Goal: Find specific page/section: Find specific page/section

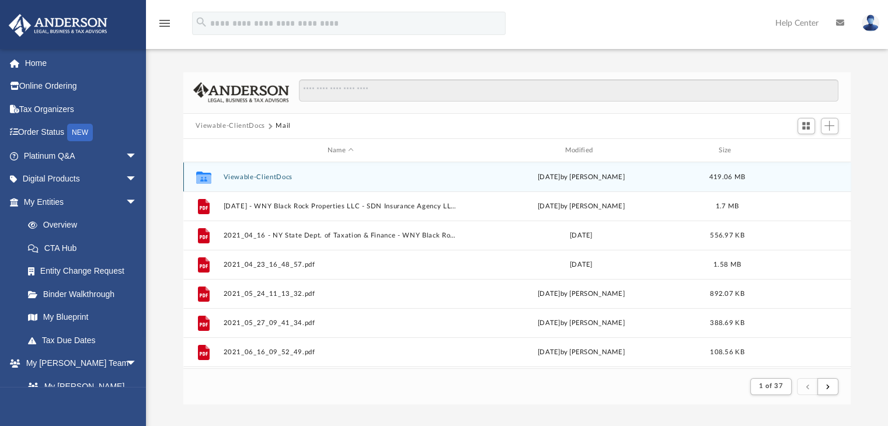
scroll to position [220, 658]
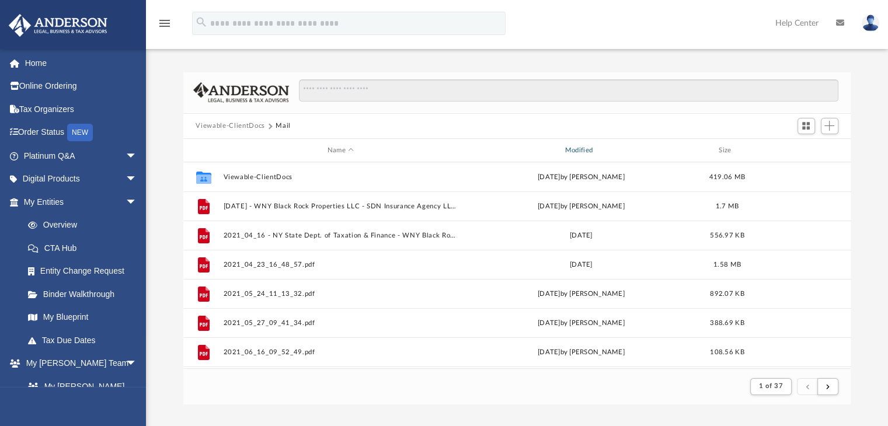
click at [605, 145] on div "Modified" at bounding box center [580, 150] width 235 height 11
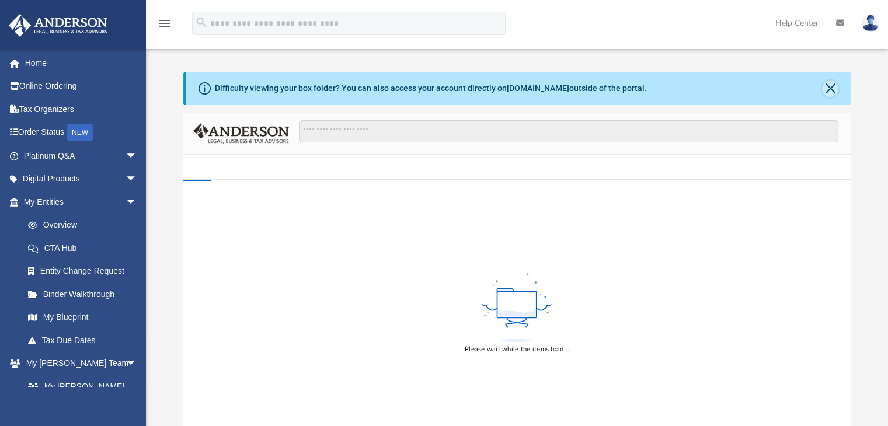
click at [829, 87] on button "Close" at bounding box center [830, 89] width 16 height 16
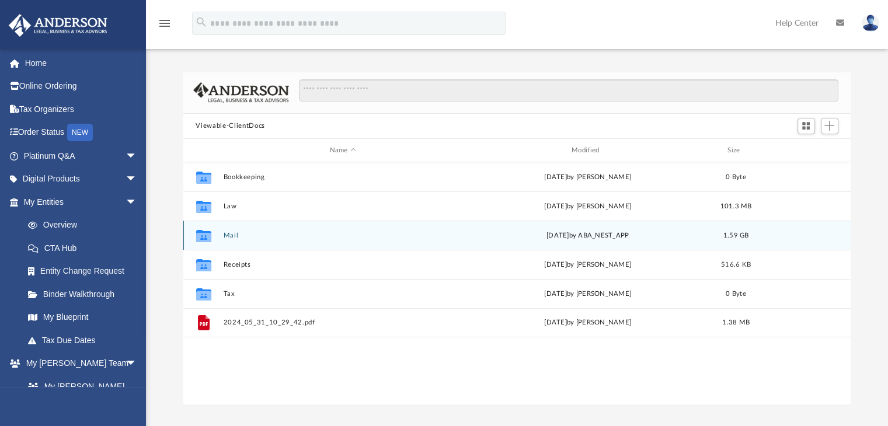
click at [229, 236] on button "Mail" at bounding box center [342, 236] width 239 height 8
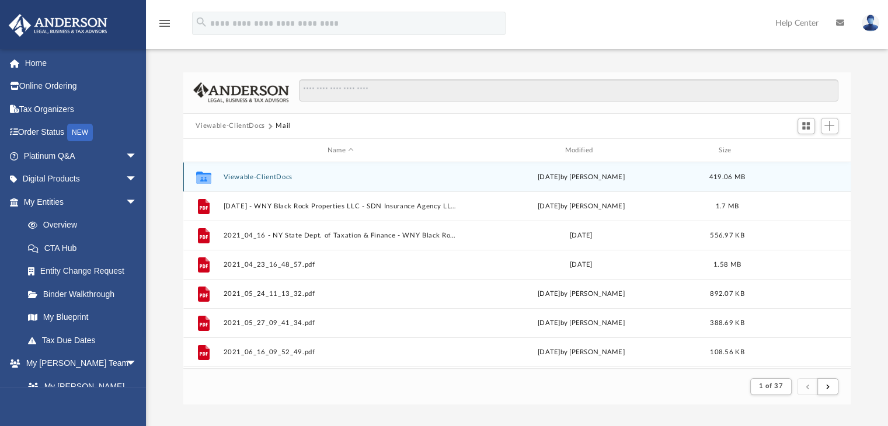
scroll to position [220, 658]
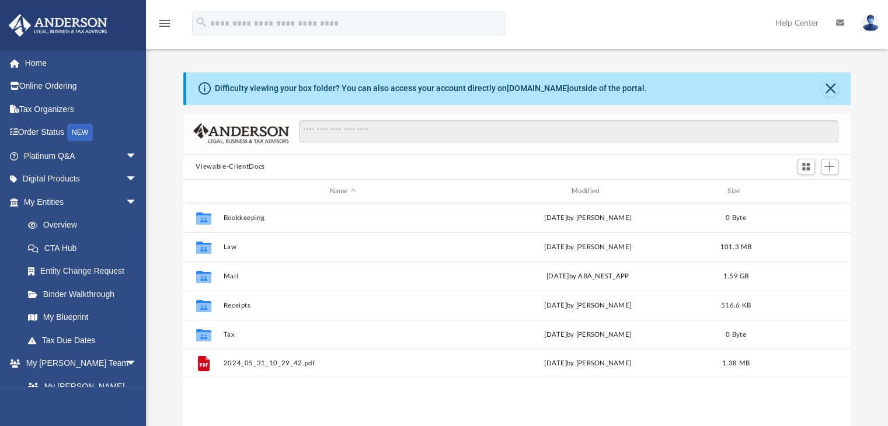
scroll to position [256, 658]
click at [830, 89] on button "Close" at bounding box center [830, 89] width 16 height 16
